Goal: Answer question/provide support: Share knowledge or assist other users

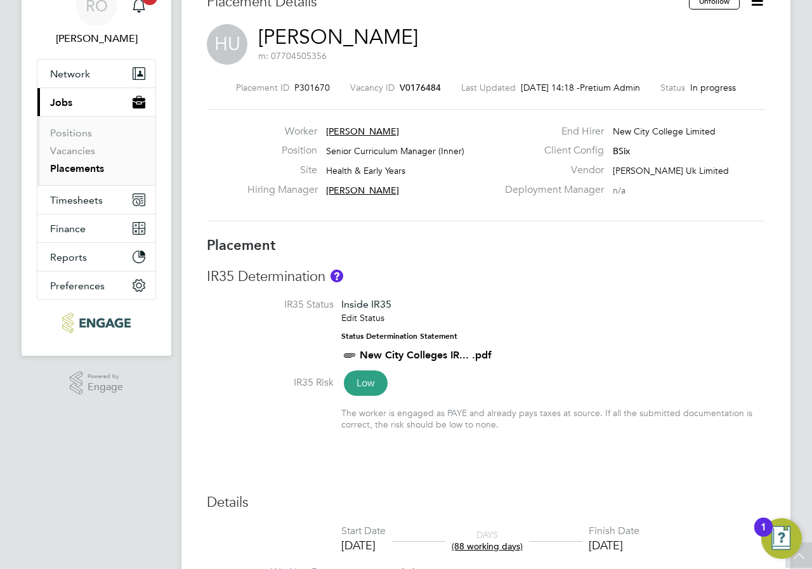
scroll to position [61, 0]
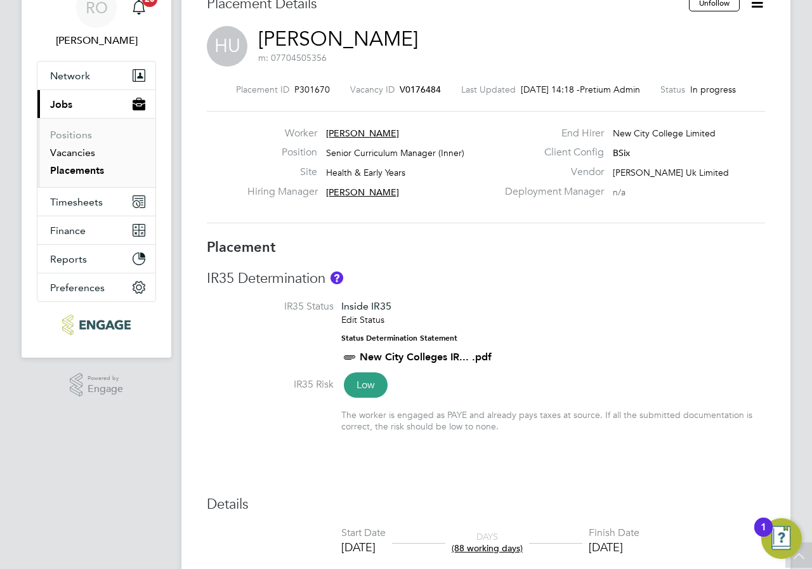
click at [83, 155] on link "Vacancies" at bounding box center [72, 153] width 45 height 12
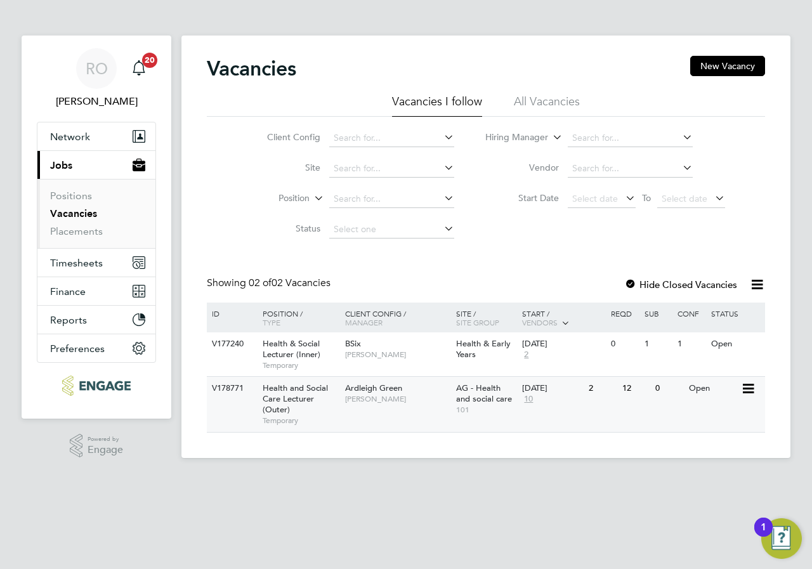
click at [410, 392] on div "Ardleigh Green Roslyn O'Garro" at bounding box center [397, 393] width 111 height 33
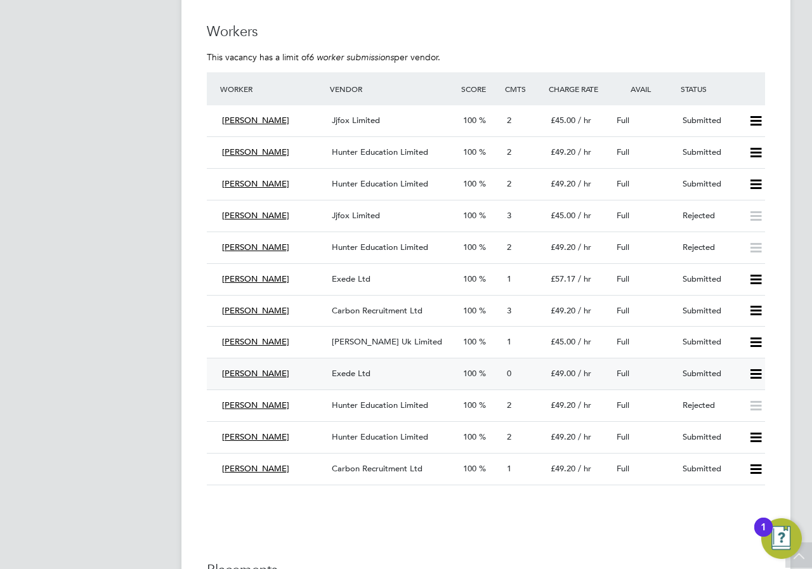
click at [462, 375] on div "100" at bounding box center [480, 374] width 44 height 21
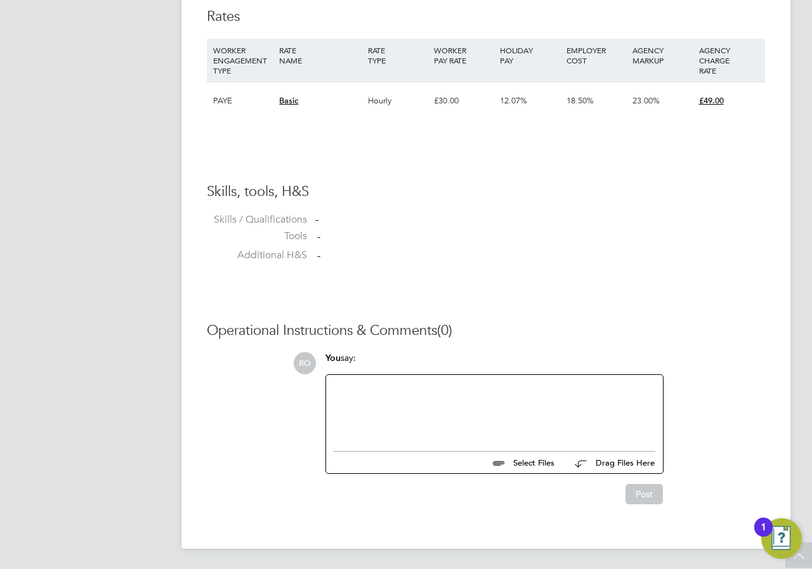
click at [397, 390] on div at bounding box center [495, 410] width 322 height 55
click at [400, 391] on div "please sed CV foor Ne ne" at bounding box center [495, 410] width 322 height 55
click at [418, 390] on div "please sed CV for Ne ne" at bounding box center [495, 410] width 322 height 55
click at [373, 388] on div "please sed CV for Nene" at bounding box center [495, 410] width 322 height 55
click at [643, 498] on button "Post" at bounding box center [644, 494] width 37 height 20
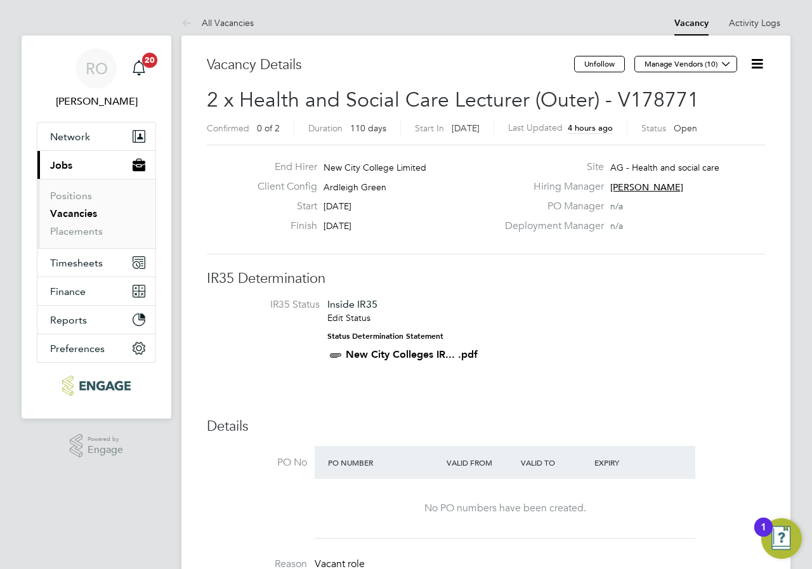
click at [61, 217] on link "Vacancies" at bounding box center [73, 214] width 47 height 12
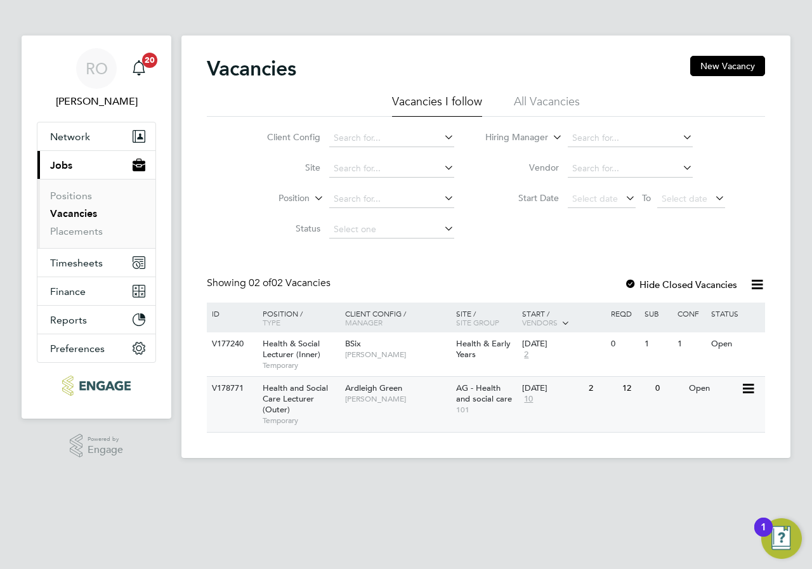
click at [367, 407] on div "Ardleigh Green Roslyn O'Garro" at bounding box center [397, 393] width 111 height 33
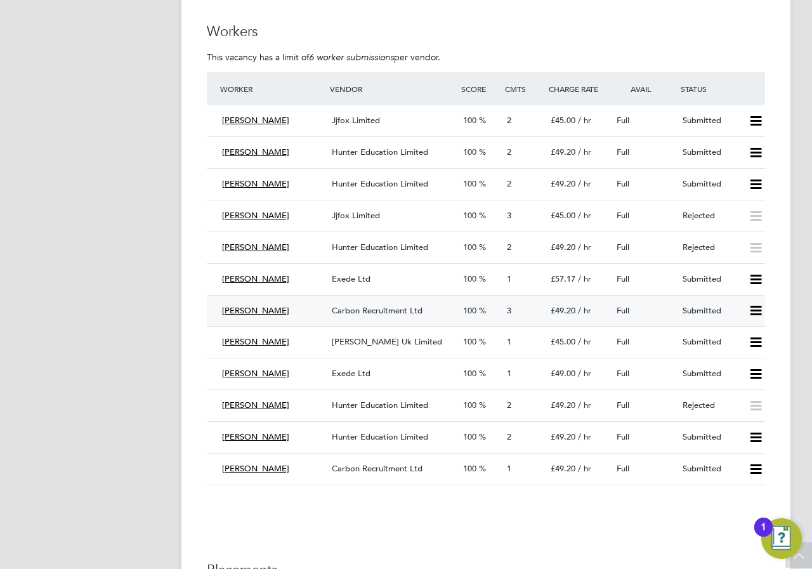
click at [385, 308] on span "Carbon Recruitment Ltd" at bounding box center [377, 310] width 91 height 11
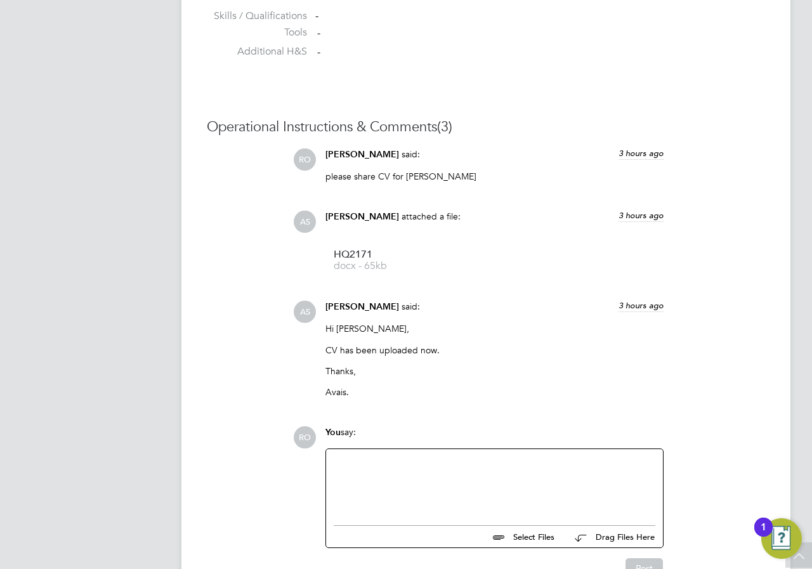
click at [394, 475] on div at bounding box center [495, 484] width 322 height 55
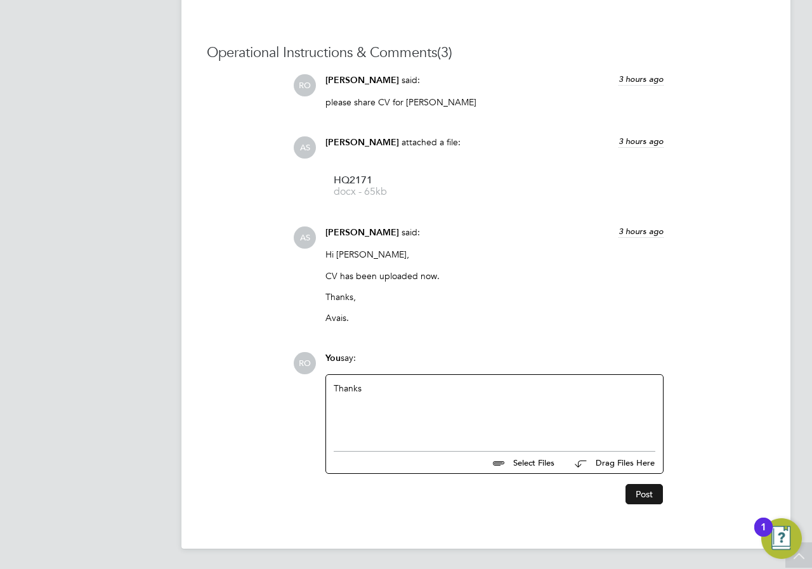
click at [642, 489] on button "Post" at bounding box center [644, 494] width 37 height 20
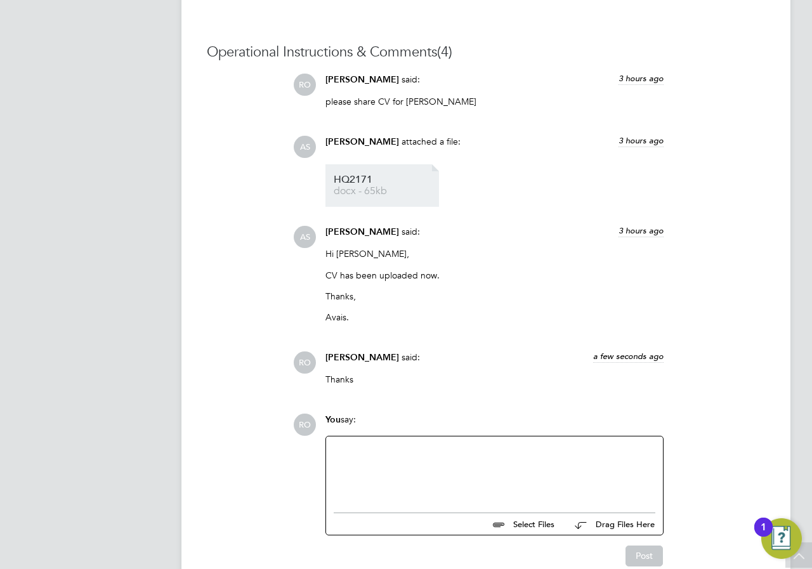
click at [366, 180] on span "HQ2171" at bounding box center [385, 180] width 102 height 10
